Goal: Information Seeking & Learning: Learn about a topic

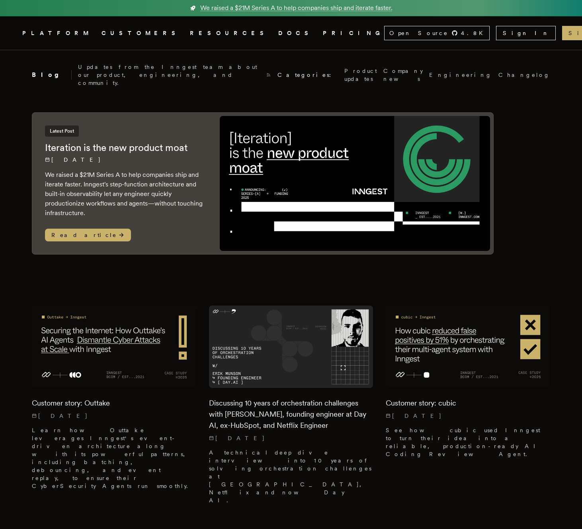
click at [318, 136] on img at bounding box center [355, 183] width 270 height 135
